Goal: Information Seeking & Learning: Learn about a topic

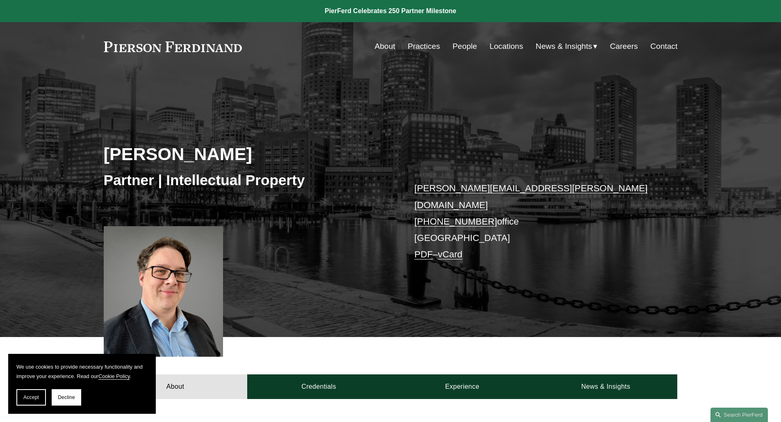
scroll to position [232, 0]
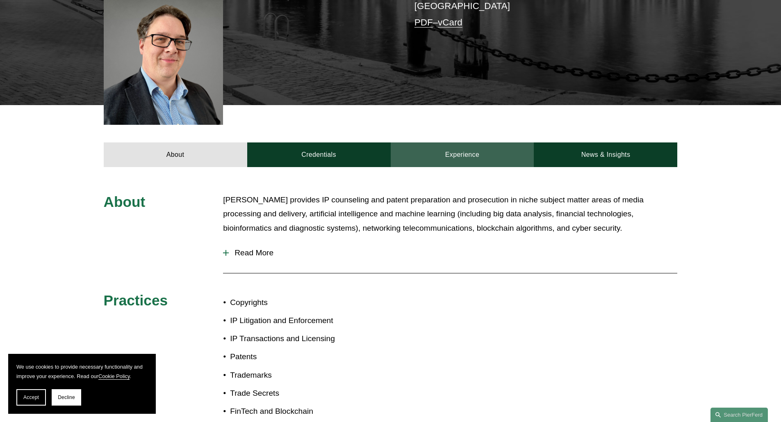
click at [455, 148] on link "Experience" at bounding box center [463, 154] width 144 height 25
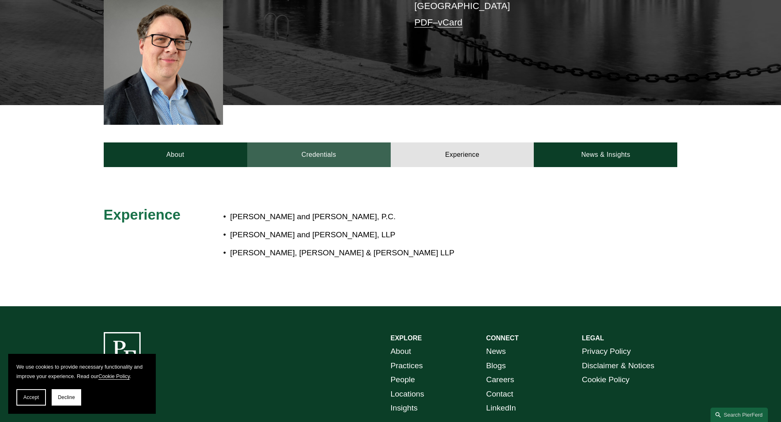
click at [361, 147] on link "Credentials" at bounding box center [319, 154] width 144 height 25
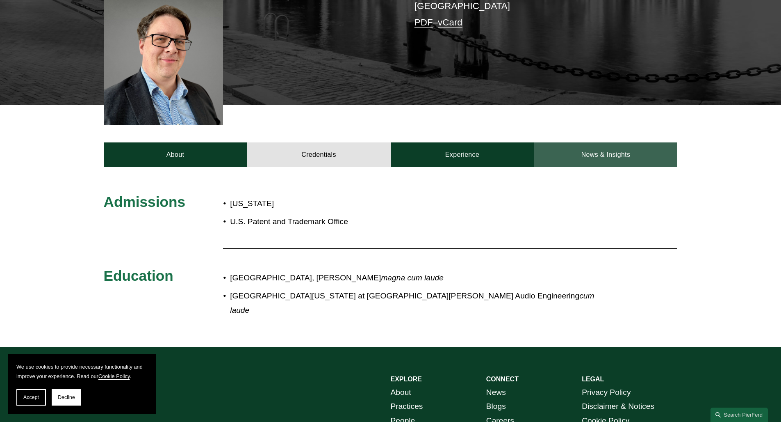
click at [591, 146] on link "News & Insights" at bounding box center [606, 154] width 144 height 25
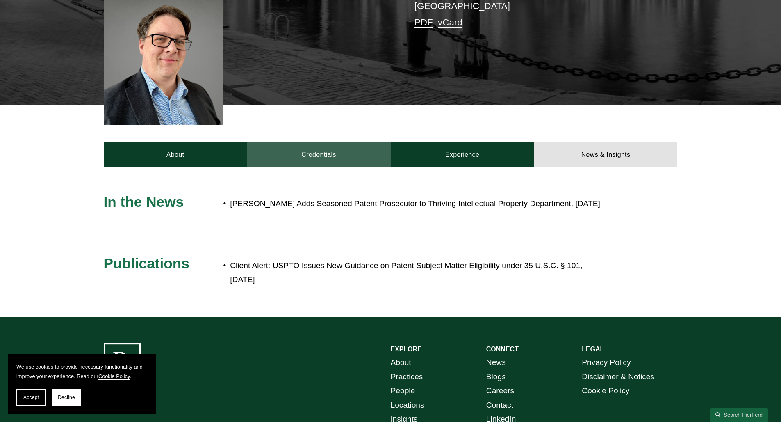
click at [320, 145] on link "Credentials" at bounding box center [319, 154] width 144 height 25
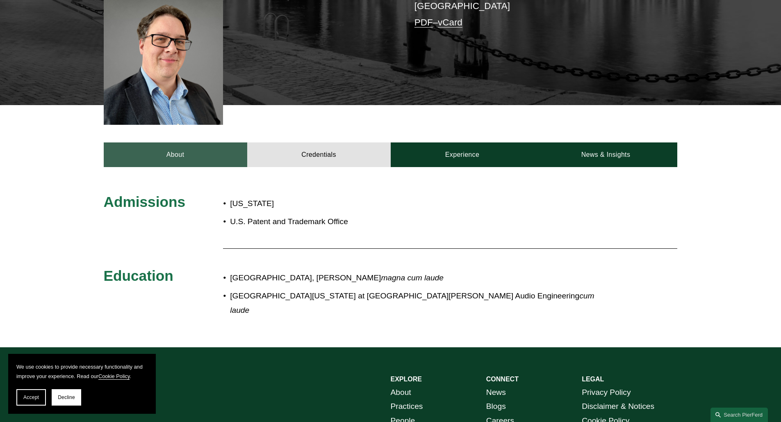
click at [192, 144] on link "About" at bounding box center [176, 154] width 144 height 25
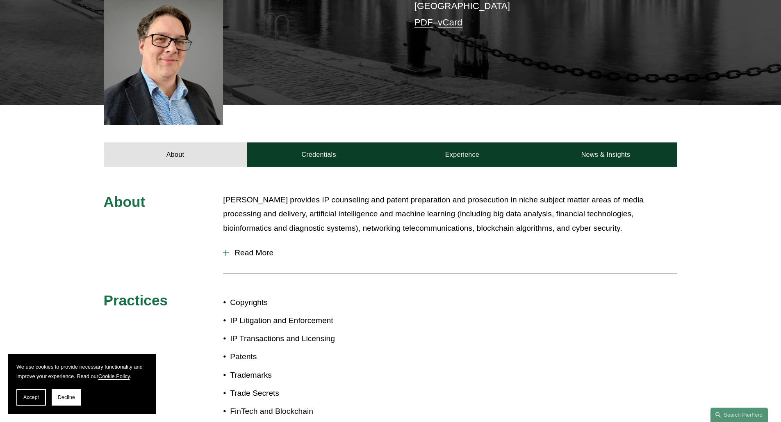
click at [426, 201] on p "Daniel provides IP counseling and patent preparation and prosecution in niche s…" at bounding box center [450, 214] width 454 height 43
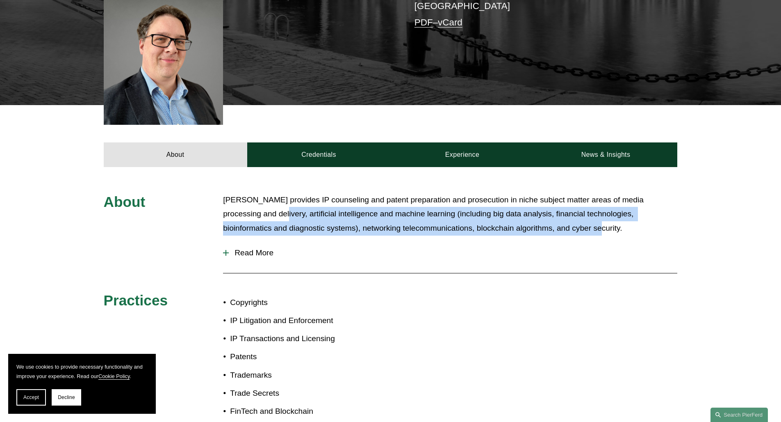
drag, startPoint x: 253, startPoint y: 204, endPoint x: 558, endPoint y: 224, distance: 305.7
click at [558, 224] on p "Daniel provides IP counseling and patent preparation and prosecution in niche s…" at bounding box center [450, 214] width 454 height 43
copy p "artificial intelligence and machine learning (including big data analysis, fina…"
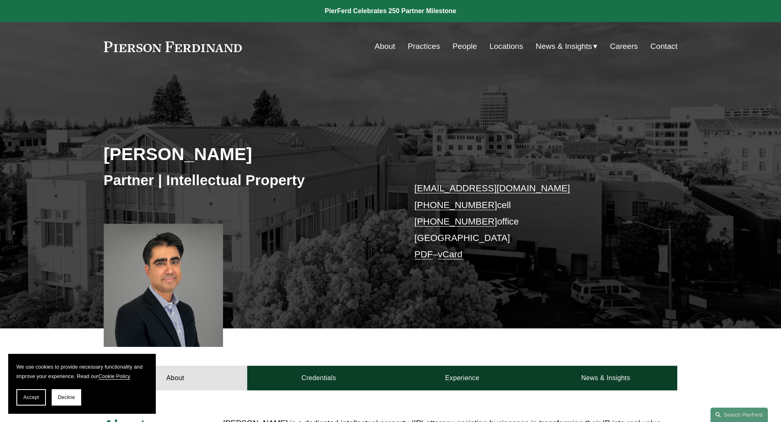
scroll to position [137, 0]
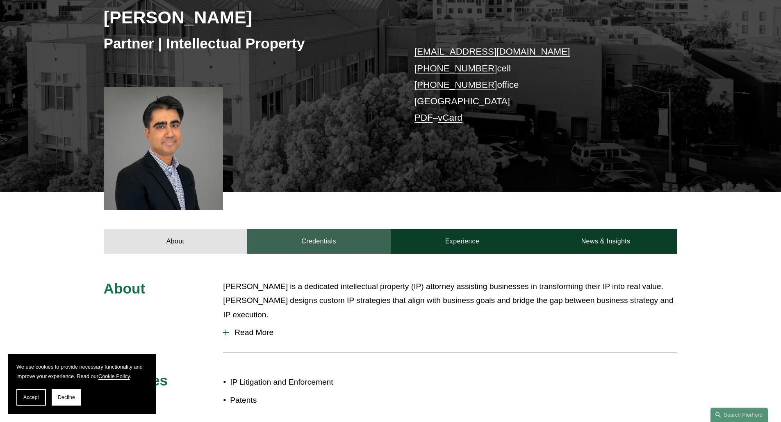
click at [326, 246] on link "Credentials" at bounding box center [319, 241] width 144 height 25
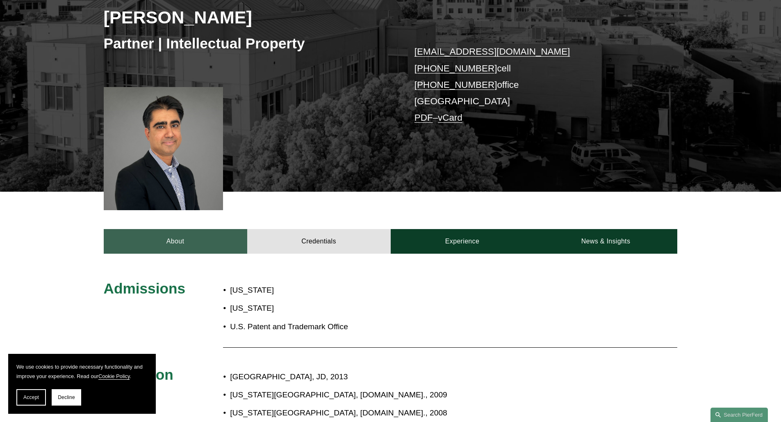
click at [191, 241] on link "About" at bounding box center [176, 241] width 144 height 25
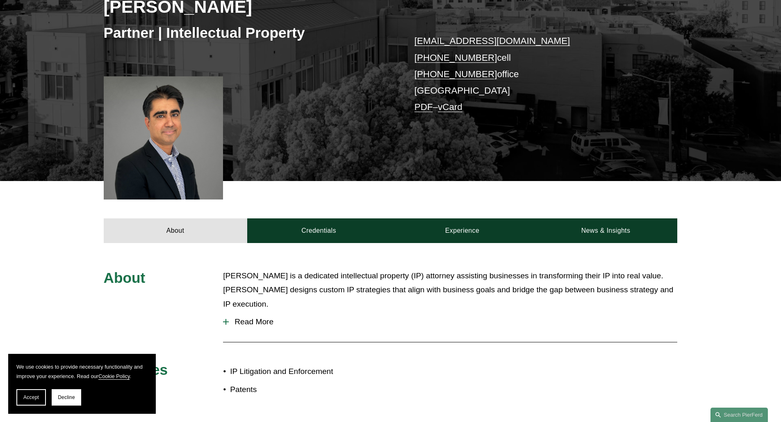
scroll to position [167, 0]
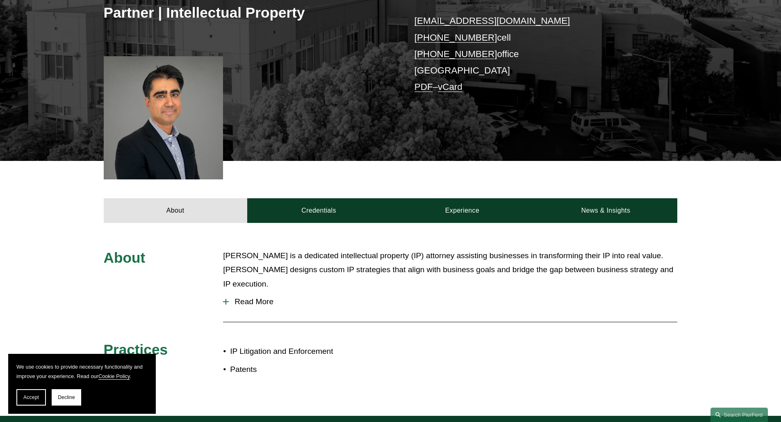
click at [256, 297] on span "Read More" at bounding box center [453, 301] width 449 height 9
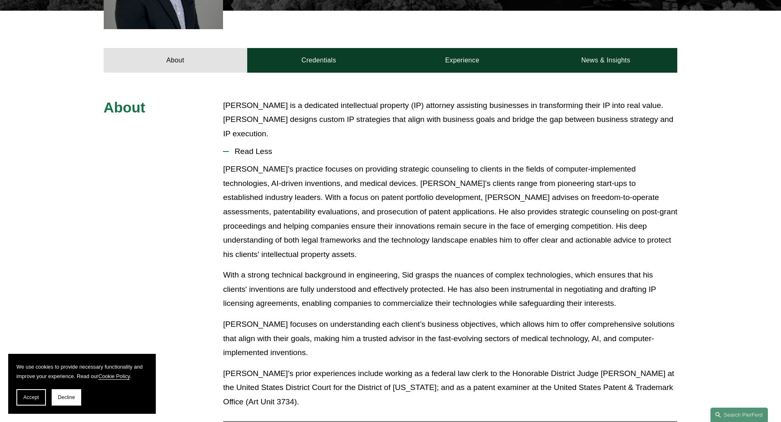
scroll to position [352, 0]
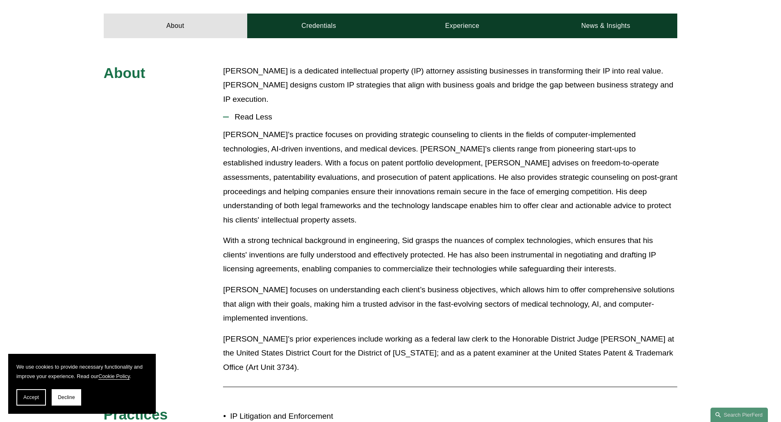
click at [512, 290] on p "[PERSON_NAME] focuses on understanding each client’s business objectives, which…" at bounding box center [450, 304] width 454 height 43
click at [594, 233] on p "With a strong technical background in engineering, Sid grasps the nuances of co…" at bounding box center [450, 254] width 454 height 43
drag, startPoint x: 564, startPoint y: 282, endPoint x: 685, endPoint y: 284, distance: 120.6
click at [685, 284] on div "About [PERSON_NAME] is a dedicated intellectual property (IP) attorney assistin…" at bounding box center [390, 259] width 781 height 390
copy p "AI, and computer-implemented"
